Goal: Find specific page/section: Find specific page/section

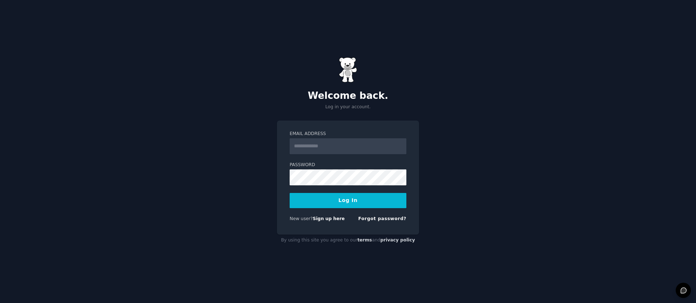
click at [320, 144] on input "Email Address" at bounding box center [347, 146] width 117 height 16
type input "**********"
click at [349, 202] on button "Log In" at bounding box center [347, 200] width 117 height 15
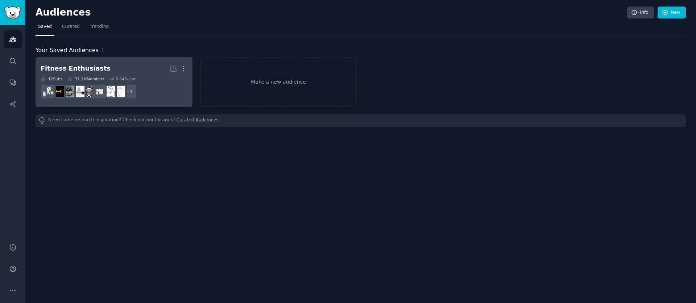
click at [101, 69] on h2 "Fitness Enthusiasts More" at bounding box center [114, 68] width 147 height 13
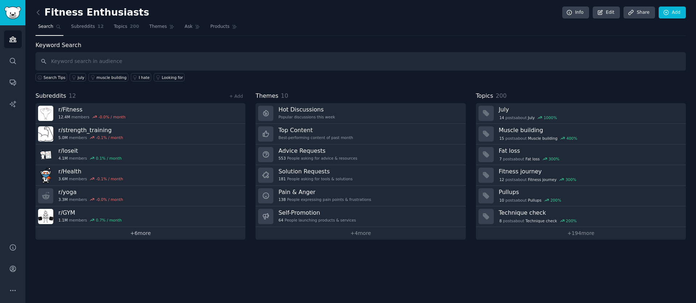
click at [131, 230] on link "+ 6 more" at bounding box center [141, 233] width 210 height 13
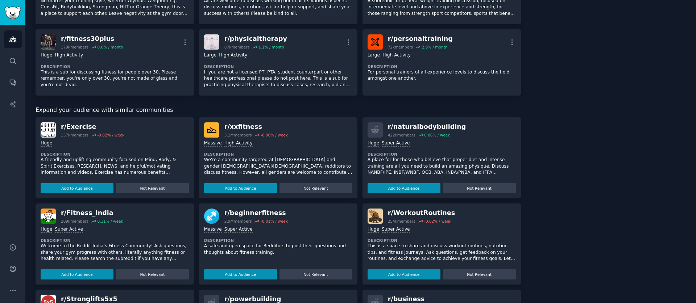
scroll to position [194, 0]
